Goal: Task Accomplishment & Management: Manage account settings

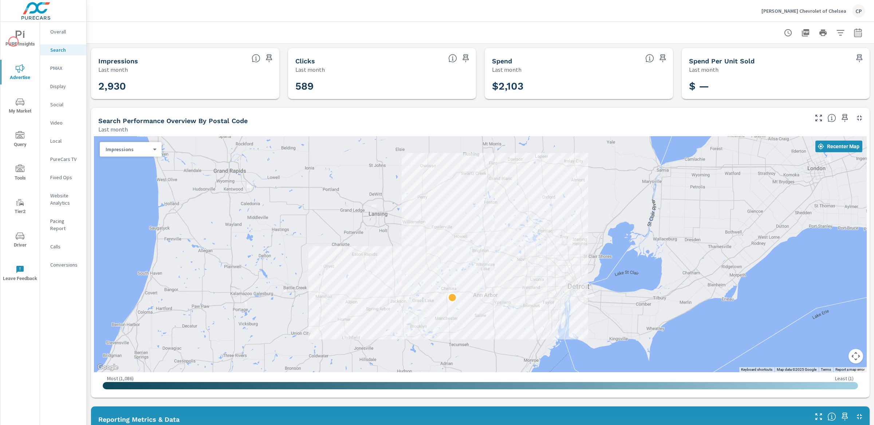
click at [15, 42] on span "PURE Insights" at bounding box center [20, 40] width 35 height 18
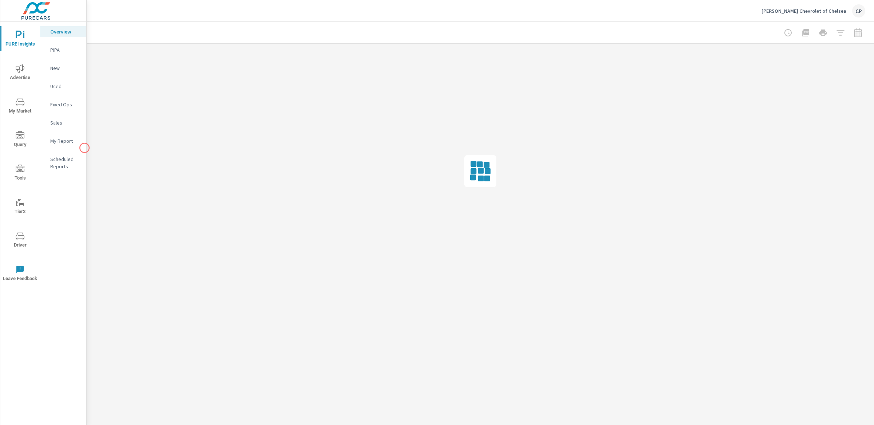
click at [77, 144] on p "My Report" at bounding box center [65, 140] width 30 height 7
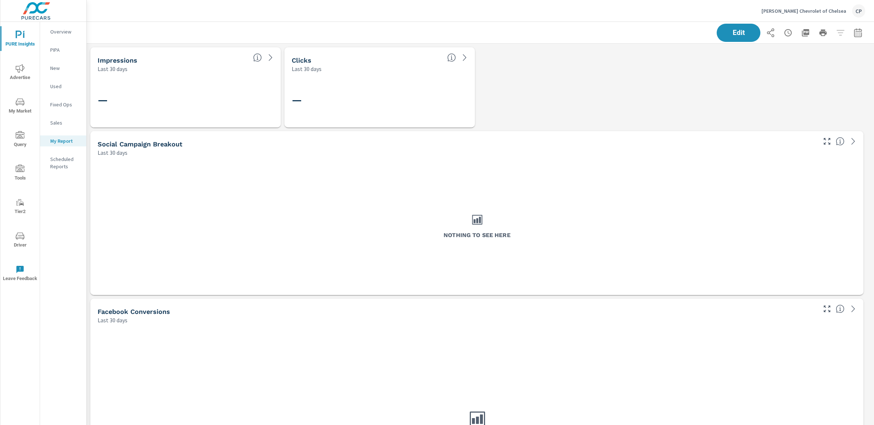
scroll to position [109, 0]
click at [745, 35] on span "Edit" at bounding box center [739, 32] width 30 height 7
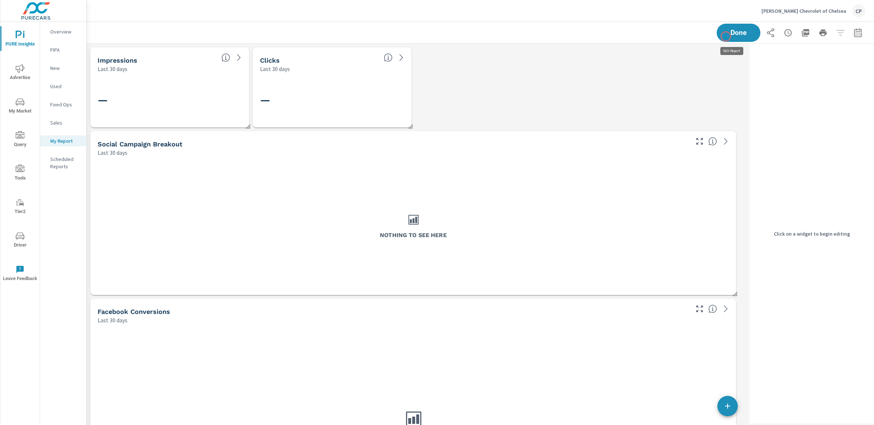
scroll to position [1777, 667]
click at [133, 113] on div "—" at bounding box center [170, 100] width 144 height 40
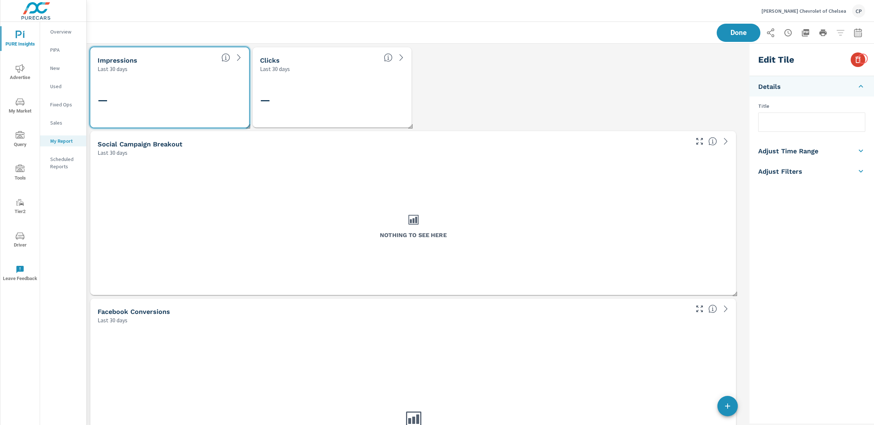
click at [863, 59] on button "button" at bounding box center [858, 59] width 15 height 15
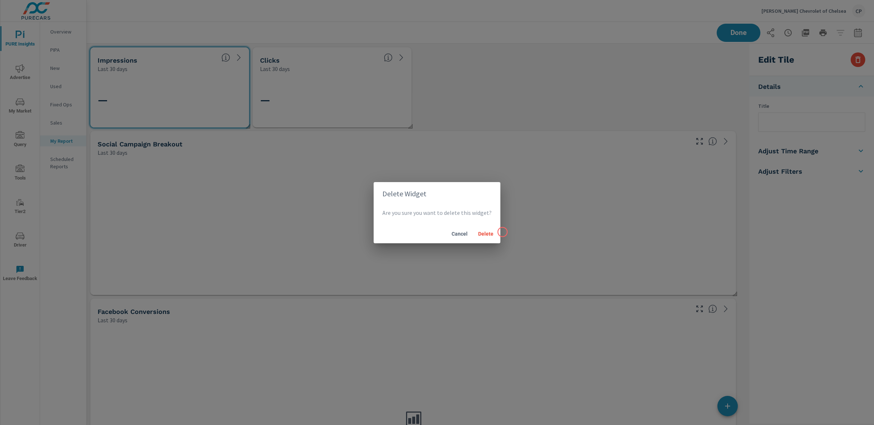
click at [503, 232] on div "Delete Widget Are you sure you want to delete this widget? Cancel Delete" at bounding box center [437, 212] width 874 height 425
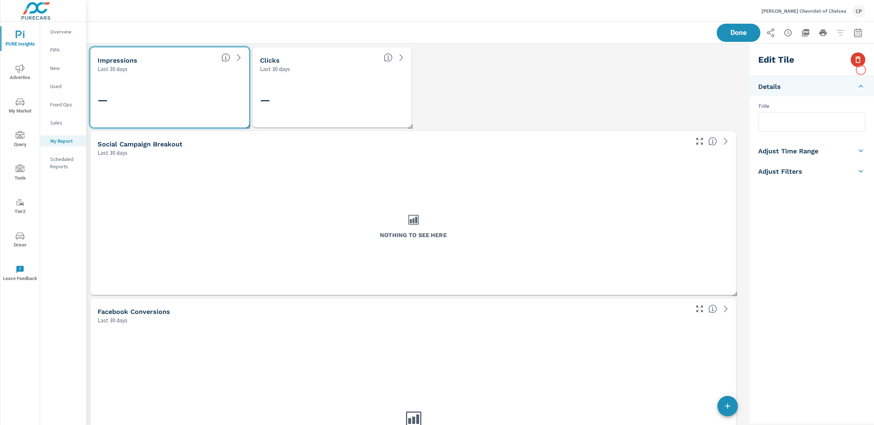
click at [862, 58] on icon "button" at bounding box center [858, 59] width 9 height 9
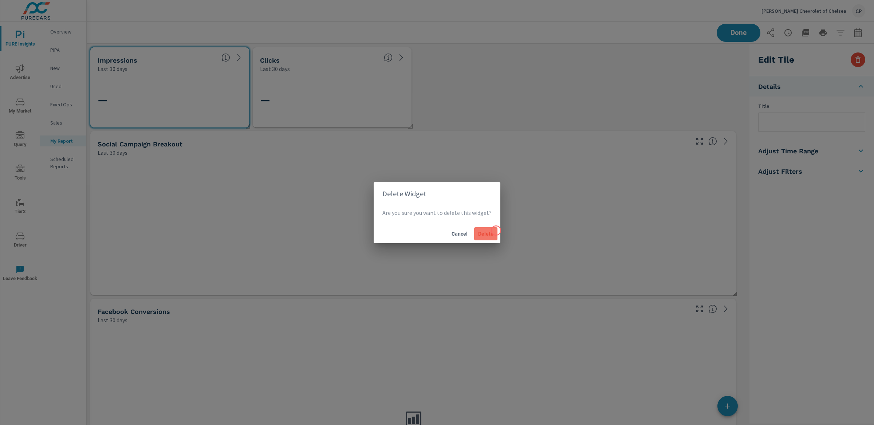
click at [496, 231] on button "Delete" at bounding box center [485, 233] width 23 height 13
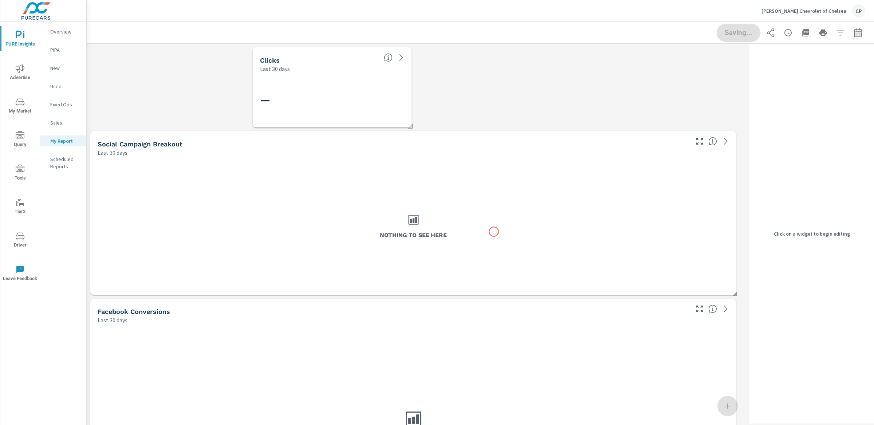
click at [494, 232] on div "Nothing to see here" at bounding box center [413, 226] width 427 height 89
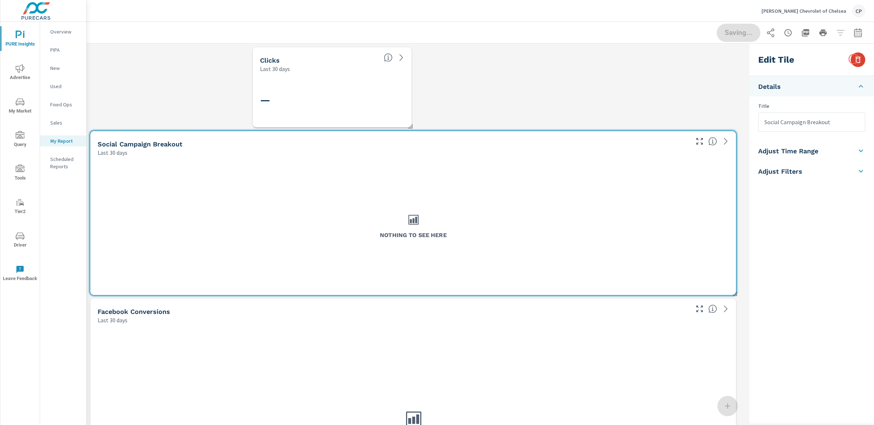
click at [854, 59] on icon "button" at bounding box center [858, 59] width 9 height 9
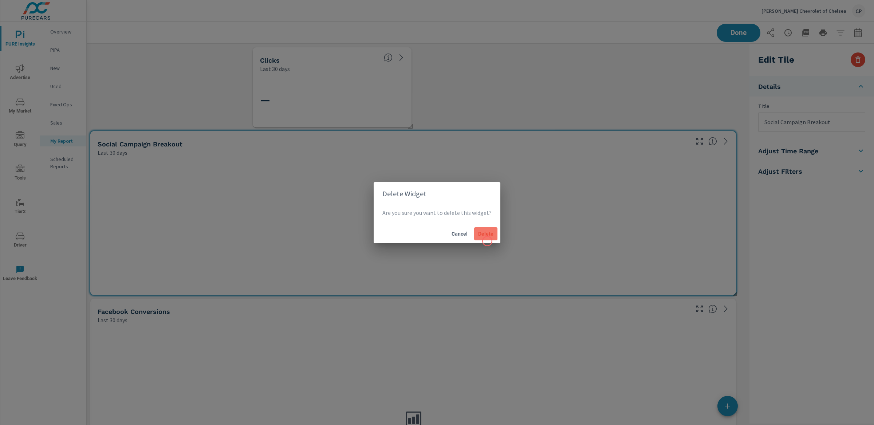
click at [475, 238] on button "Delete" at bounding box center [485, 233] width 23 height 13
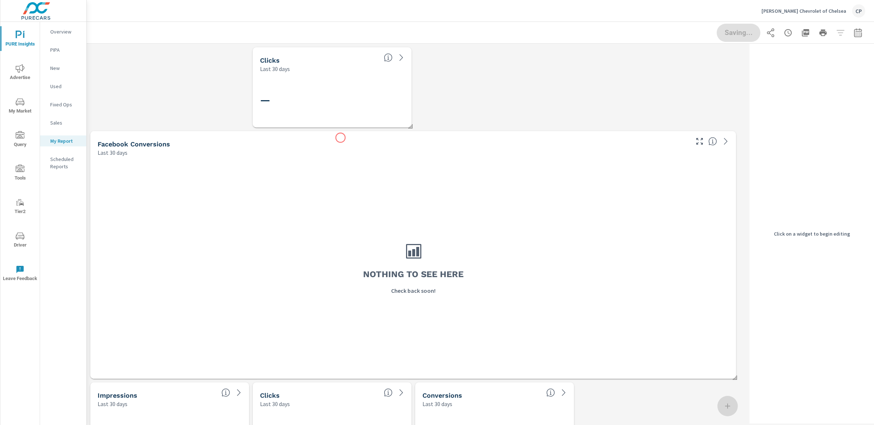
scroll to position [4, 4]
click at [338, 109] on div "—" at bounding box center [332, 100] width 144 height 40
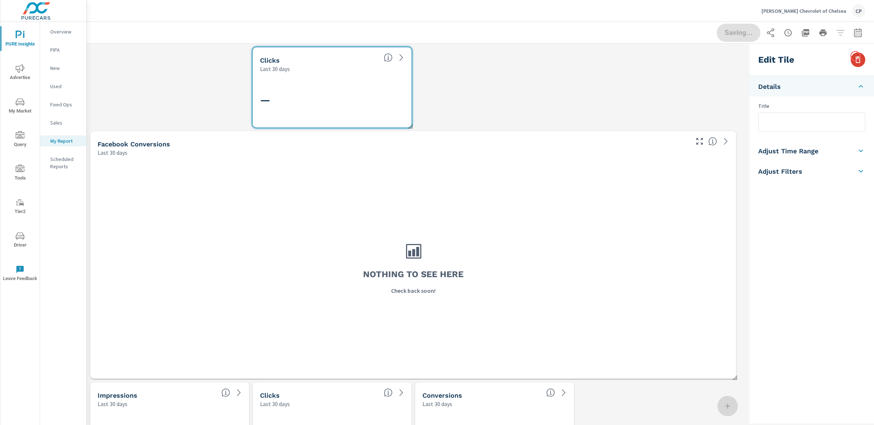
click at [856, 56] on icon "button" at bounding box center [858, 59] width 9 height 9
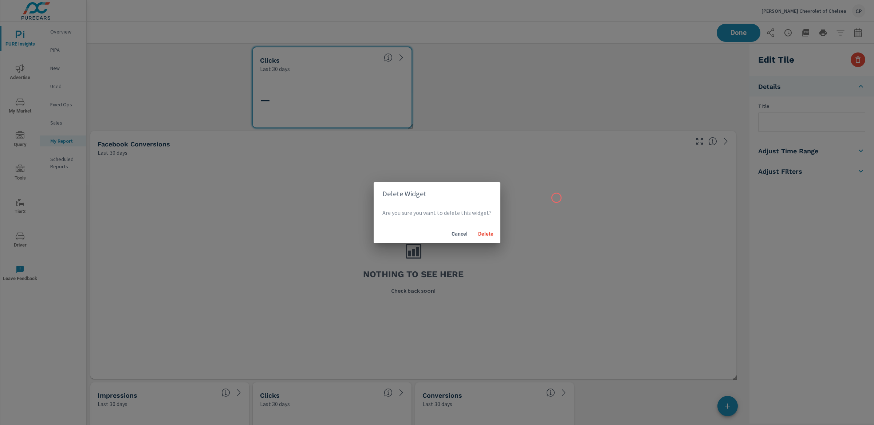
scroll to position [109, 0]
click at [490, 234] on span "Delete" at bounding box center [485, 234] width 17 height 7
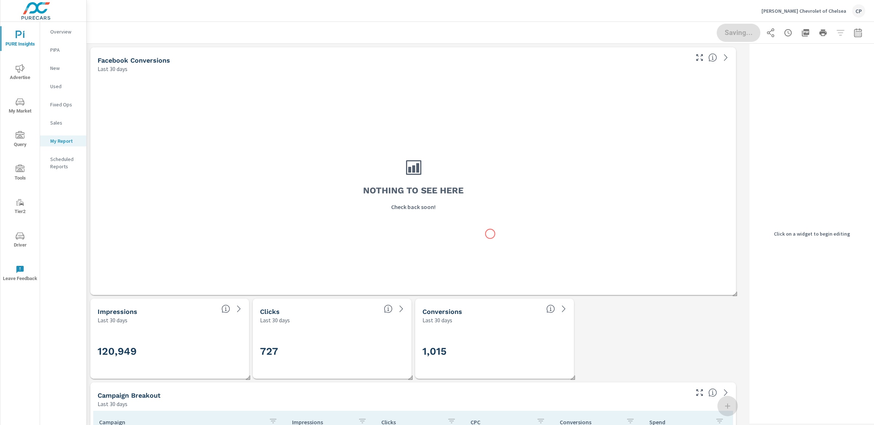
scroll to position [4, 4]
click at [472, 154] on div "Nothing to see here Check back soon!" at bounding box center [413, 184] width 640 height 216
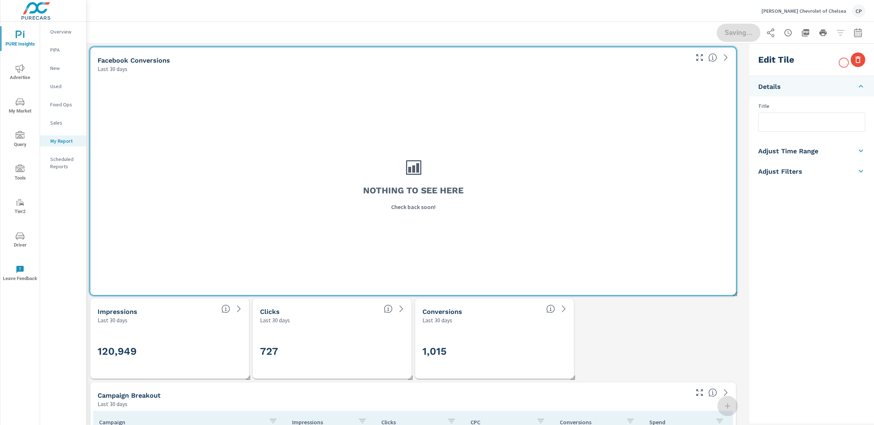
click at [844, 63] on div "Edit Tile" at bounding box center [812, 60] width 125 height 32
click at [854, 60] on icon "button" at bounding box center [858, 59] width 9 height 9
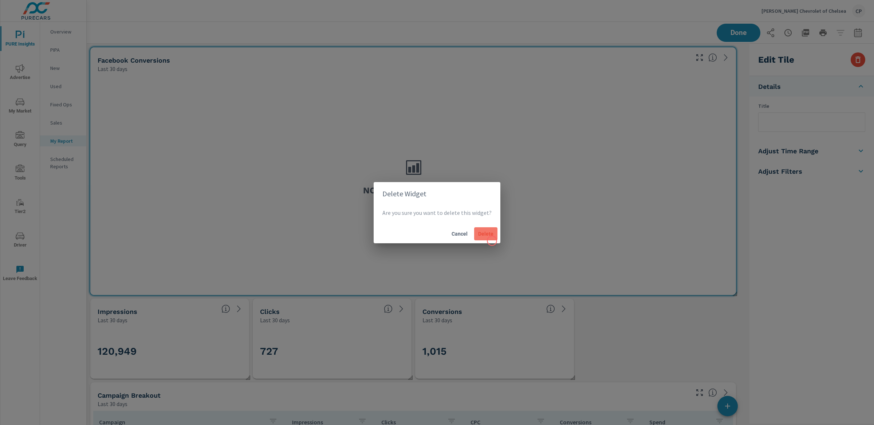
click at [481, 235] on span "Delete" at bounding box center [485, 234] width 17 height 7
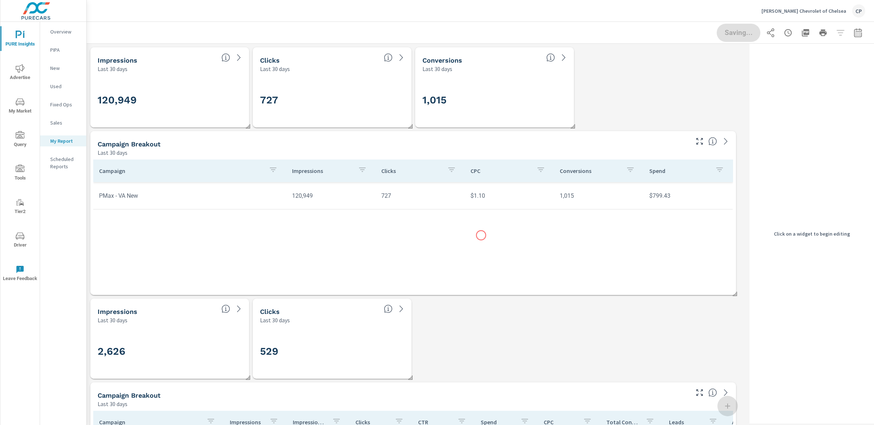
scroll to position [1274, 667]
click at [730, 42] on button "Done" at bounding box center [738, 32] width 45 height 19
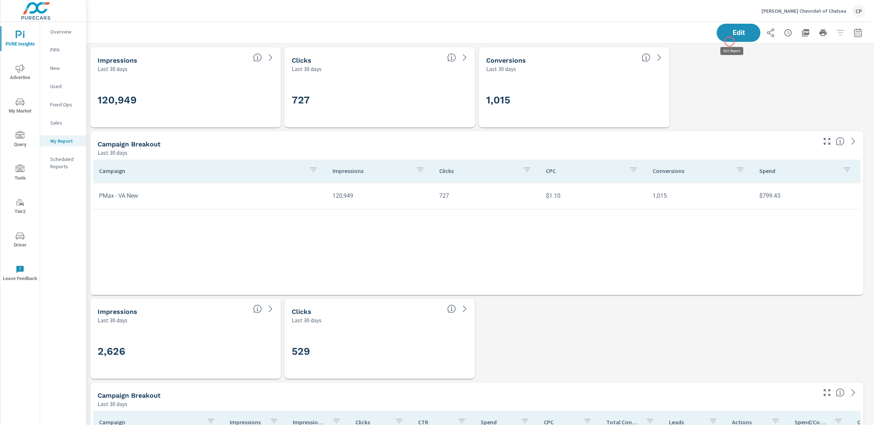
scroll to position [1274, 795]
click at [851, 37] on button "button" at bounding box center [858, 32] width 15 height 15
click at [820, 56] on select "Custom [DATE] Last week Last 7 days Last 14 days Last 30 days Last 45 days Last…" at bounding box center [792, 63] width 73 height 15
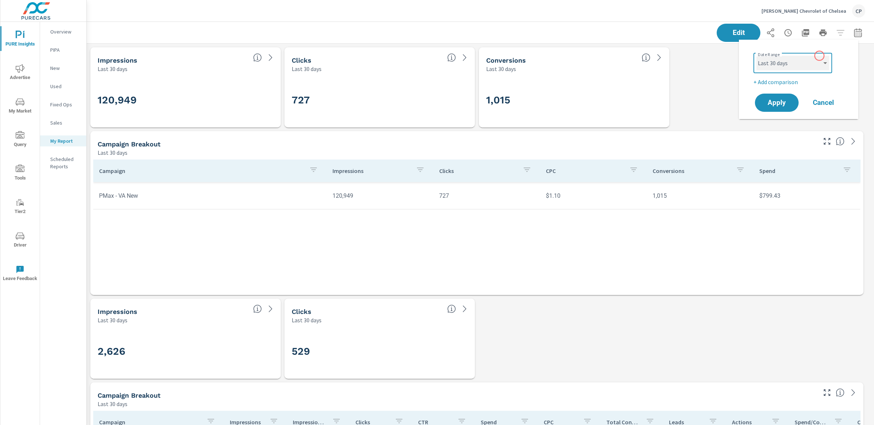
select select "Last month"
click at [787, 94] on button "Apply" at bounding box center [776, 102] width 45 height 19
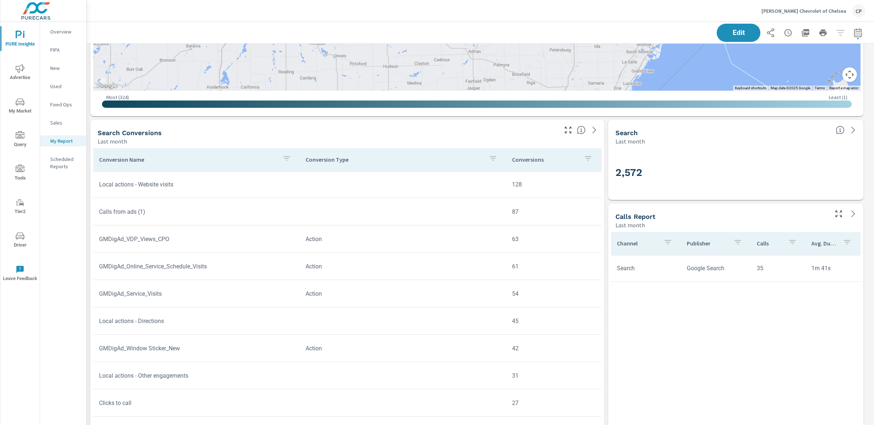
scroll to position [879, 0]
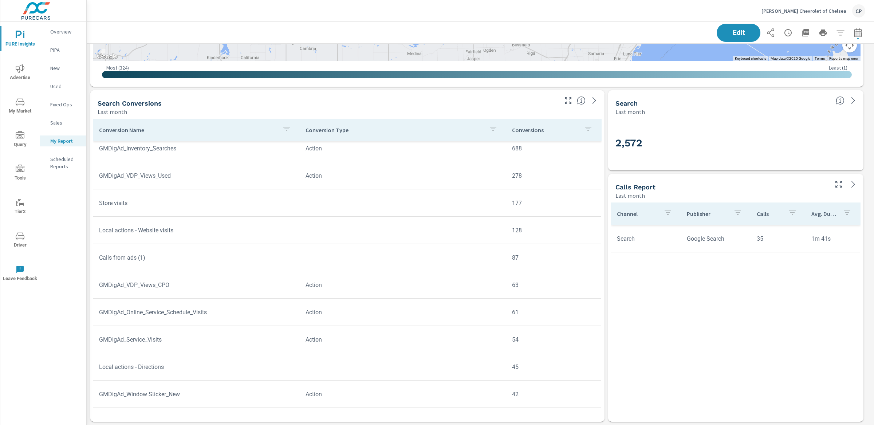
scroll to position [34, 0]
